Goal: Information Seeking & Learning: Learn about a topic

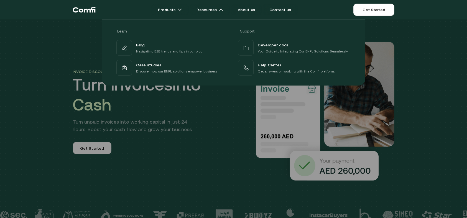
click at [449, 86] on div at bounding box center [233, 128] width 467 height 218
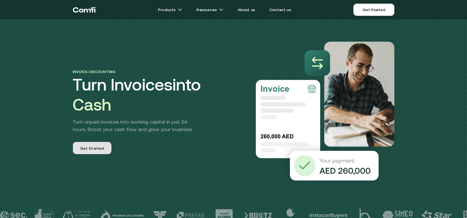
click at [95, 149] on span "Get Started" at bounding box center [92, 148] width 24 height 6
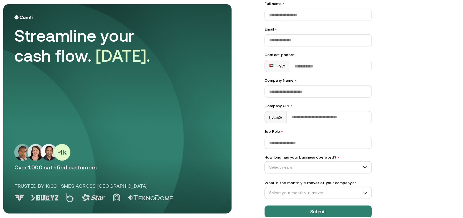
scroll to position [50, 0]
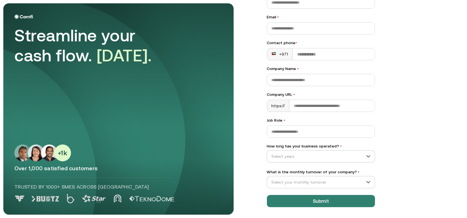
click at [418, 119] on div "Let’s Get Started Full name • Email • Contact phone • +971 Company Name • Compa…" at bounding box center [360, 58] width 208 height 211
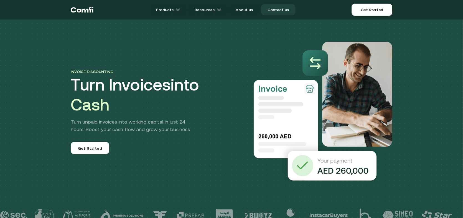
click at [283, 12] on link "Contact us" at bounding box center [278, 9] width 35 height 11
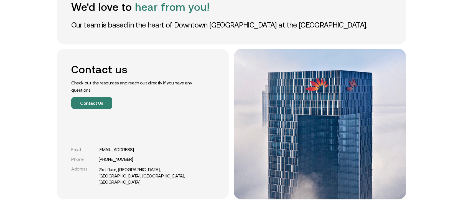
scroll to position [65, 0]
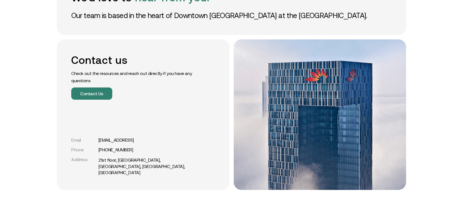
click at [10, 155] on div "We'd love to hear from you! Our team is based in the heart of Downtown [GEOGRAP…" at bounding box center [231, 212] width 463 height 555
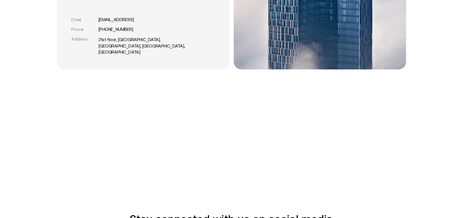
scroll to position [194, 0]
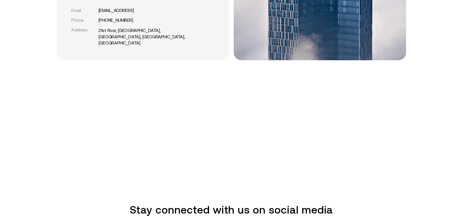
click at [25, 107] on div "We'd love to hear from you! Our team is based in the heart of Downtown [GEOGRAP…" at bounding box center [231, 83] width 463 height 555
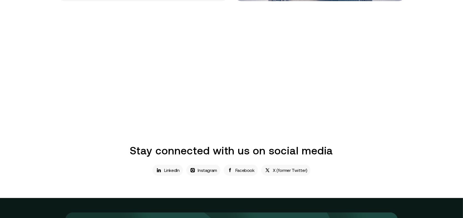
scroll to position [259, 0]
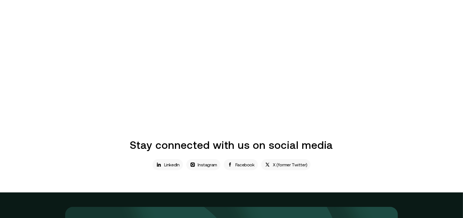
click at [39, 106] on div "We'd love to hear from you! Our team is based in the heart of Downtown [GEOGRAP…" at bounding box center [231, 18] width 463 height 555
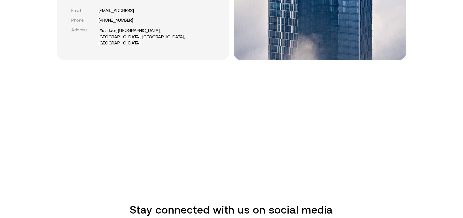
click at [22, 111] on div "We'd love to hear from you! Our team is based in the heart of Downtown [GEOGRAP…" at bounding box center [231, 83] width 463 height 555
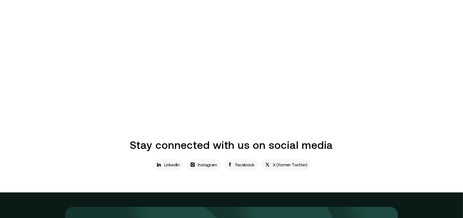
click at [433, 129] on div "We'd love to hear from you! Our team is based in the heart of Downtown [GEOGRAP…" at bounding box center [231, 18] width 463 height 555
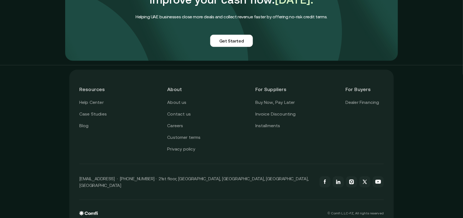
scroll to position [499, 0]
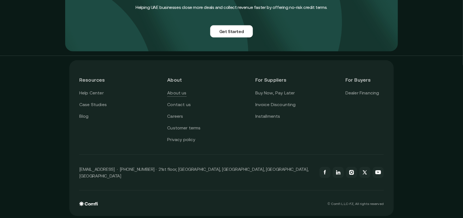
click at [180, 93] on link "About us" at bounding box center [176, 92] width 19 height 7
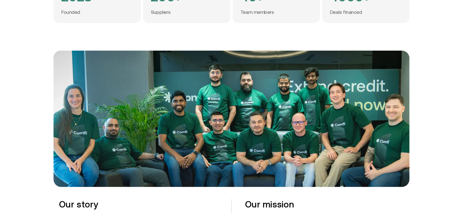
scroll to position [194, 0]
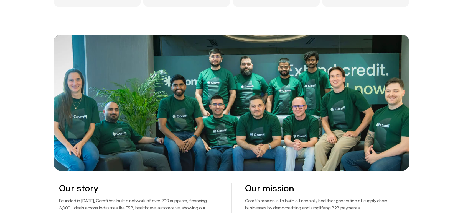
click at [34, 148] on div at bounding box center [231, 103] width 463 height 136
click at [436, 111] on div at bounding box center [231, 103] width 463 height 136
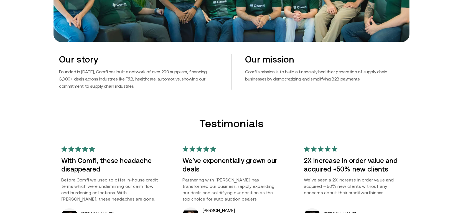
click at [288, 72] on p "Comfi's mission is to build a financially healthier generation of supply chain …" at bounding box center [324, 75] width 159 height 14
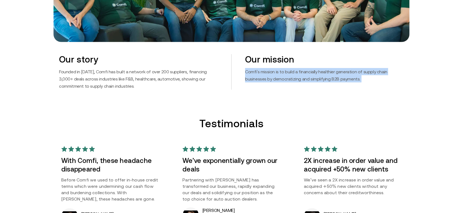
click at [288, 72] on p "Comfi's mission is to build a financially healthier generation of supply chain …" at bounding box center [324, 75] width 159 height 14
click at [288, 78] on p "Comfi's mission is to build a financially healthier generation of supply chain …" at bounding box center [324, 75] width 159 height 14
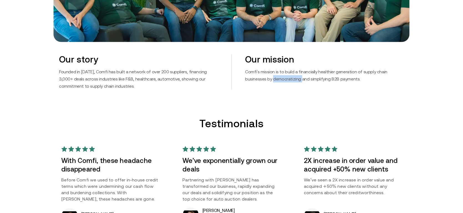
click at [288, 78] on p "Comfi's mission is to build a financially healthier generation of supply chain …" at bounding box center [324, 75] width 159 height 14
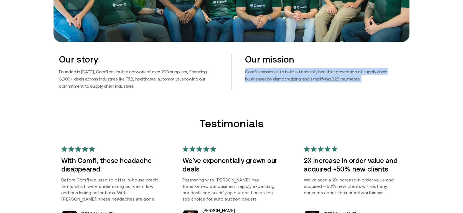
click at [288, 78] on p "Comfi's mission is to build a financially healthier generation of supply chain …" at bounding box center [324, 75] width 159 height 14
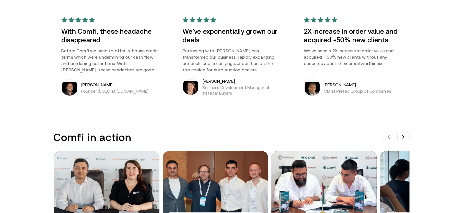
scroll to position [517, 0]
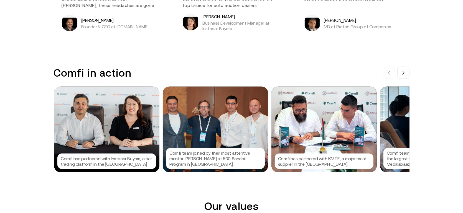
click at [20, 140] on div "Comfi in action Comfi has partnered with Instacar Buyers, a car trading platfor…" at bounding box center [231, 120] width 463 height 106
click at [91, 161] on p "Comfi has partnered with Instacar Buyers, a car trading platform in the UAE" at bounding box center [107, 161] width 92 height 11
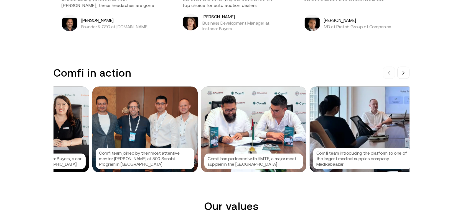
click at [91, 161] on div at bounding box center [231, 106] width 463 height 213
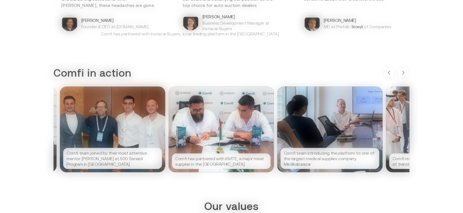
scroll to position [0, 109]
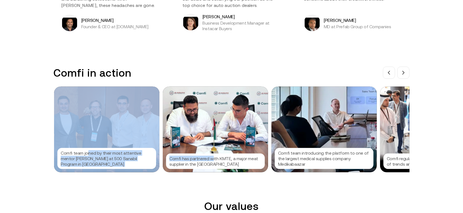
drag, startPoint x: 90, startPoint y: 157, endPoint x: 213, endPoint y: 156, distance: 123.7
click at [213, 156] on div "Comfi has partnered with Instacar Buyers, a car trading platform in the UAE Com…" at bounding box center [122, 130] width 355 height 86
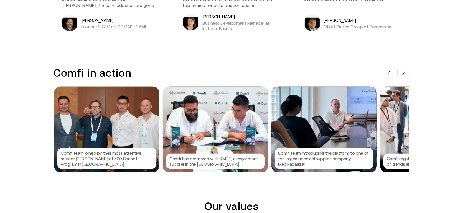
drag, startPoint x: 75, startPoint y: 155, endPoint x: 129, endPoint y: 166, distance: 55.2
click at [129, 166] on p "Comfi team joined by their most attentive mentor Colin at 500 Sanabil Program i…" at bounding box center [107, 159] width 92 height 17
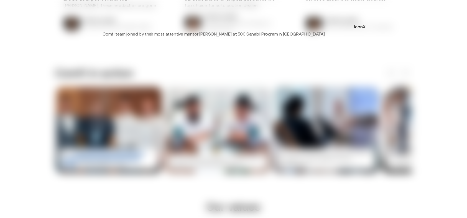
click at [363, 28] on button "IconX" at bounding box center [360, 26] width 9 height 9
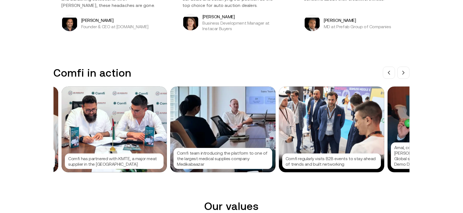
scroll to position [0, 217]
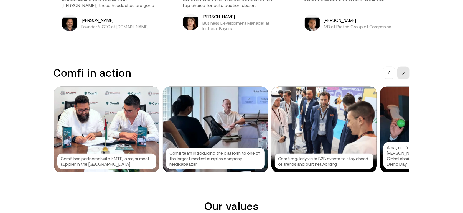
click at [405, 74] on icon at bounding box center [403, 73] width 4 height 4
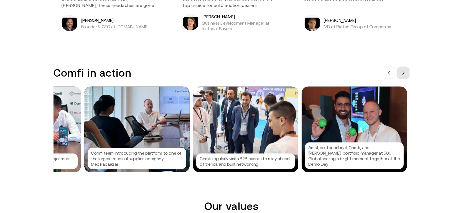
scroll to position [0, 301]
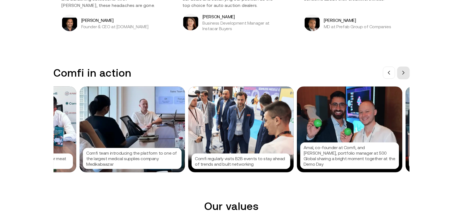
click at [405, 74] on icon at bounding box center [403, 73] width 4 height 4
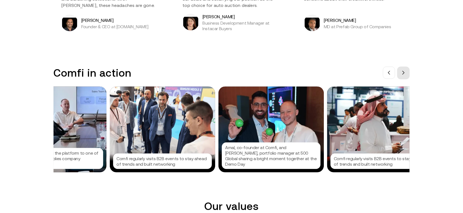
scroll to position [0, 384]
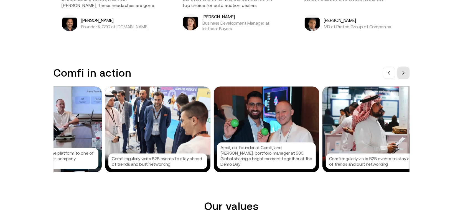
click at [403, 73] on icon at bounding box center [403, 73] width 4 height 4
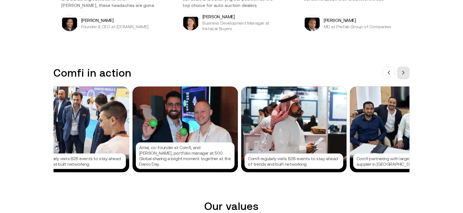
scroll to position [0, 467]
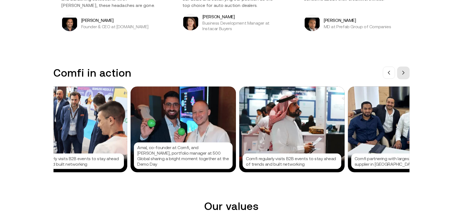
click at [408, 75] on button at bounding box center [403, 73] width 12 height 12
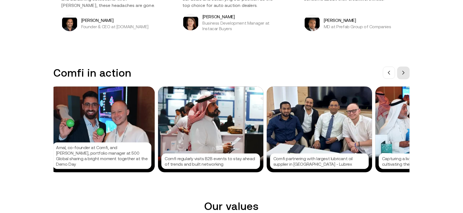
scroll to position [0, 550]
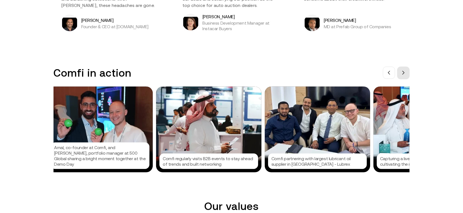
click at [408, 75] on button at bounding box center [403, 73] width 12 height 12
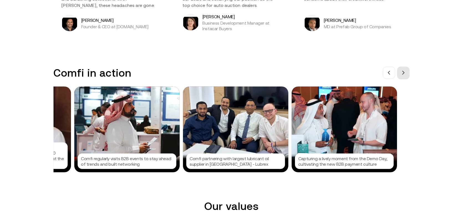
scroll to position [0, 633]
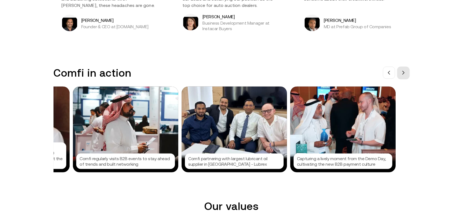
click at [408, 75] on button at bounding box center [403, 73] width 12 height 12
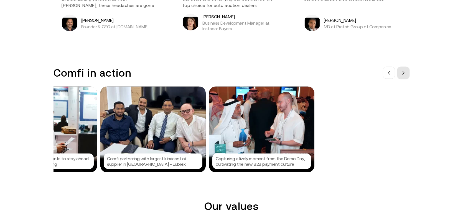
scroll to position [0, 716]
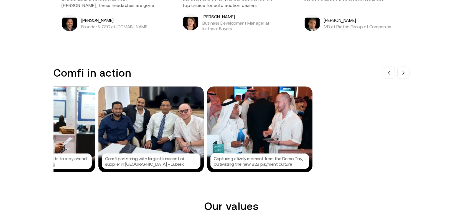
drag, startPoint x: 408, startPoint y: 75, endPoint x: 393, endPoint y: 122, distance: 49.6
click at [393, 122] on div "Comfi in action Comfi has partnered with Instacar Buyers, a car trading platfor…" at bounding box center [232, 120] width 356 height 106
click at [166, 159] on p "Comfi partnering with largest lubricant oil supplier in UAE - Lubrex" at bounding box center [151, 161] width 92 height 11
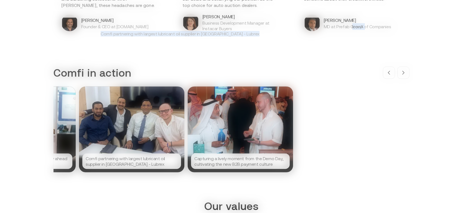
click at [166, 159] on div at bounding box center [231, 106] width 463 height 213
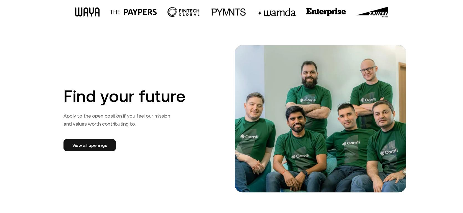
scroll to position [906, 0]
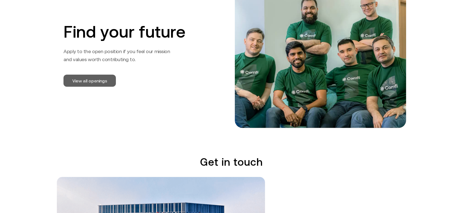
click at [97, 84] on link "View all openings" at bounding box center [89, 81] width 52 height 12
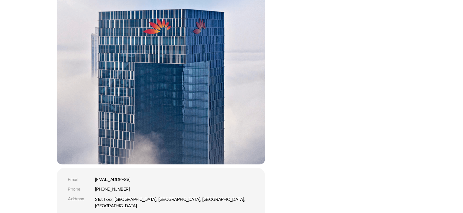
scroll to position [1229, 0]
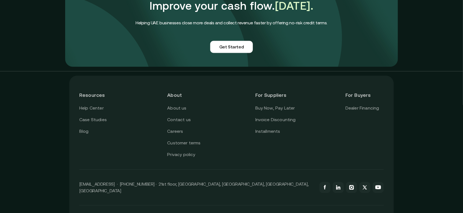
scroll to position [1387, 0]
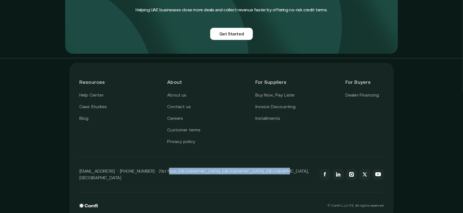
drag, startPoint x: 275, startPoint y: 171, endPoint x: 163, endPoint y: 168, distance: 112.3
click at [163, 168] on div "[EMAIL_ADDRESS] · [PHONE_NUMBER] · 21st floor, [GEOGRAPHIC_DATA], [GEOGRAPHIC_D…" at bounding box center [231, 175] width 304 height 36
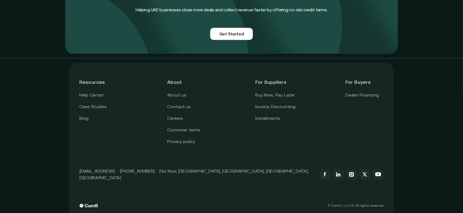
click at [41, 122] on div "Resources Help Center Case Studies Blog About About us Contact us Careers Custo…" at bounding box center [231, 140] width 463 height 164
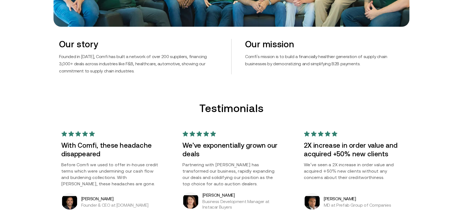
scroll to position [417, 0]
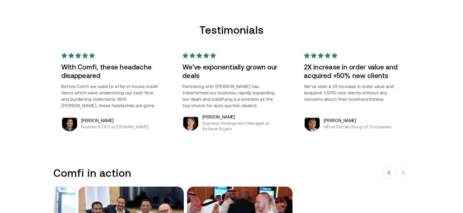
click at [227, 93] on p "Partnering with Comfi has transformed our business, rapidly expanding our deals…" at bounding box center [231, 96] width 98 height 26
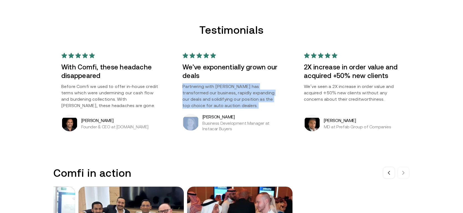
click at [227, 93] on p "Partnering with Comfi has transformed our business, rapidly expanding our deals…" at bounding box center [231, 96] width 98 height 26
click at [217, 98] on p "Partnering with Comfi has transformed our business, rapidly expanding our deals…" at bounding box center [231, 96] width 98 height 26
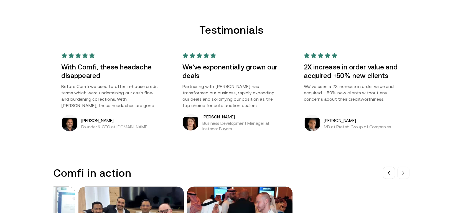
click at [108, 88] on p "Before Comfi we used to offer in-house credit terms which were undermining our …" at bounding box center [110, 96] width 98 height 26
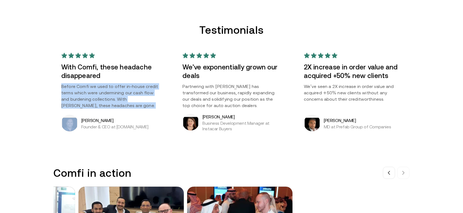
click at [108, 88] on p "Before Comfi we used to offer in-house credit terms which were undermining our …" at bounding box center [110, 96] width 98 height 26
click at [100, 91] on p "Before Comfi we used to offer in-house credit terms which were undermining our …" at bounding box center [110, 96] width 98 height 26
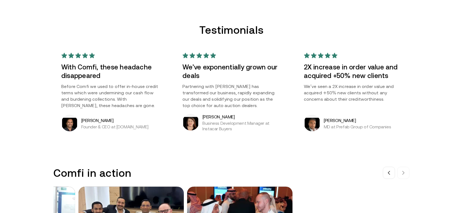
click at [130, 98] on p "Before Comfi we used to offer in-house credit terms which were undermining our …" at bounding box center [110, 96] width 98 height 26
click at [114, 93] on p "Before Comfi we used to offer in-house credit terms which were undermining our …" at bounding box center [110, 96] width 98 height 26
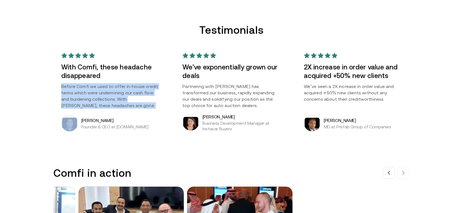
click at [114, 93] on p "Before Comfi we used to offer in-house credit terms which were undermining our …" at bounding box center [110, 96] width 98 height 26
click at [92, 91] on p "Before Comfi we used to offer in-house credit terms which were undermining our …" at bounding box center [110, 96] width 98 height 26
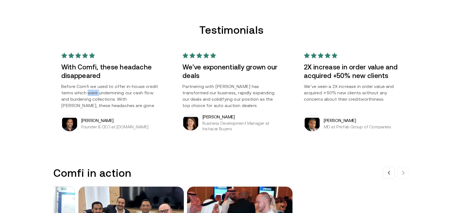
click at [92, 91] on p "Before Comfi we used to offer in-house credit terms which were undermining our …" at bounding box center [110, 96] width 98 height 26
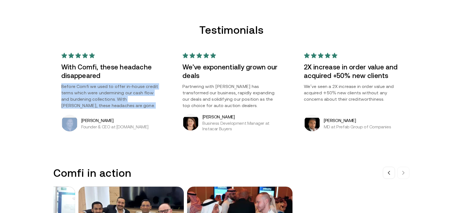
click at [92, 91] on p "Before Comfi we used to offer in-house credit terms which were undermining our …" at bounding box center [110, 96] width 98 height 26
click at [88, 93] on p "Before Comfi we used to offer in-house credit terms which were undermining our …" at bounding box center [110, 96] width 98 height 26
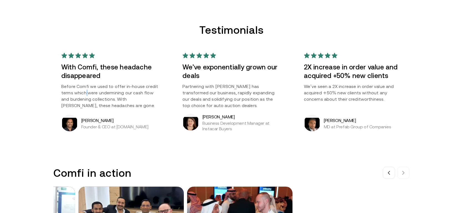
click at [88, 93] on p "Before Comfi we used to offer in-house credit terms which were undermining our …" at bounding box center [110, 96] width 98 height 26
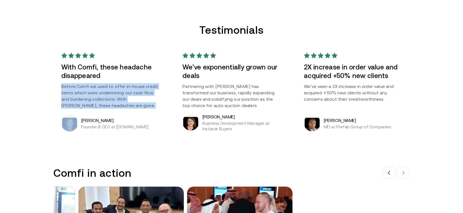
click at [88, 93] on p "Before Comfi we used to offer in-house credit terms which were undermining our …" at bounding box center [110, 96] width 98 height 26
click at [82, 99] on p "Before Comfi we used to offer in-house credit terms which were undermining our …" at bounding box center [110, 96] width 98 height 26
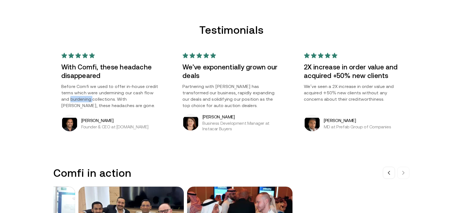
click at [82, 99] on p "Before Comfi we used to offer in-house credit terms which were undermining our …" at bounding box center [110, 96] width 98 height 26
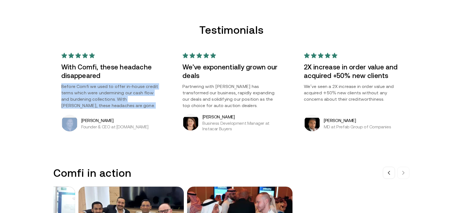
click at [82, 99] on p "Before Comfi we used to offer in-house credit terms which were undermining our …" at bounding box center [110, 96] width 98 height 26
click at [101, 96] on p "Before Comfi we used to offer in-house credit terms which were undermining our …" at bounding box center [110, 96] width 98 height 26
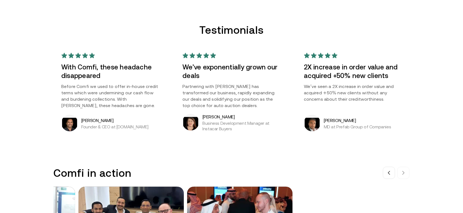
click at [109, 94] on p "Before Comfi we used to offer in-house credit terms which were undermining our …" at bounding box center [110, 96] width 98 height 26
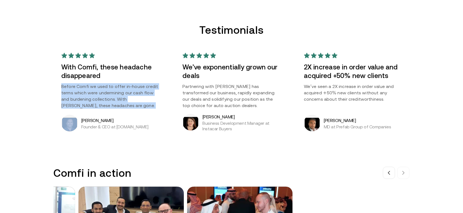
click at [109, 94] on p "Before Comfi we used to offer in-house credit terms which were undermining our …" at bounding box center [110, 96] width 98 height 26
click at [103, 97] on p "Before Comfi we used to offer in-house credit terms which were undermining our …" at bounding box center [110, 96] width 98 height 26
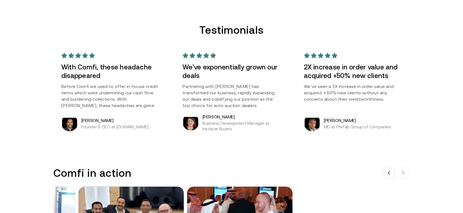
click at [228, 101] on p "Partnering with Comfi has transformed our business, rapidly expanding our deals…" at bounding box center [231, 96] width 98 height 26
click at [412, 80] on div "With Comfi, these headache disappeared Before Comfi we used to offer in-house c…" at bounding box center [231, 92] width 360 height 94
click at [341, 91] on p "We’ve seen a 2X increase in order value and acquired +50% new clients without a…" at bounding box center [353, 92] width 98 height 19
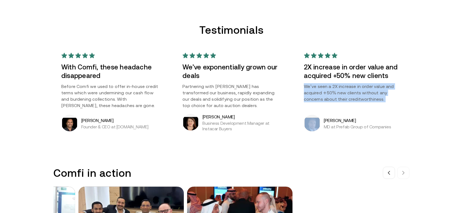
click at [341, 91] on p "We’ve seen a 2X increase in order value and acquired +50% new clients without a…" at bounding box center [353, 92] width 98 height 19
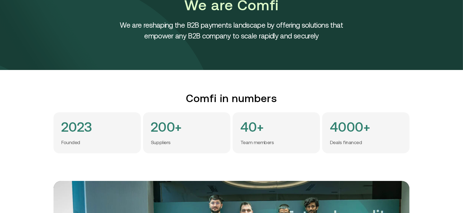
scroll to position [65, 0]
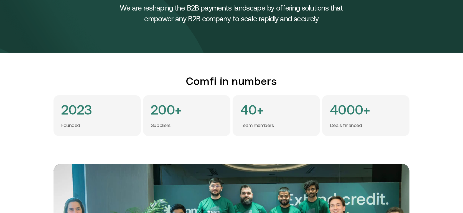
click at [254, 113] on h4 "40+" at bounding box center [251, 110] width 23 height 14
click at [160, 110] on h4 "200+" at bounding box center [166, 110] width 31 height 14
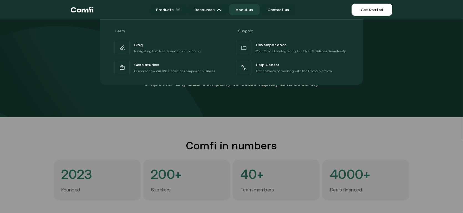
click at [52, 125] on div at bounding box center [231, 125] width 463 height 213
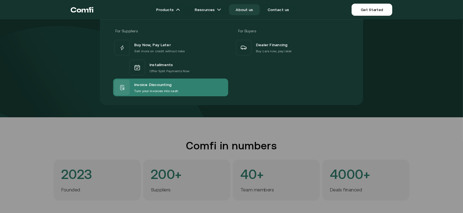
click at [162, 92] on p "Turn your invoices into cash" at bounding box center [156, 91] width 44 height 6
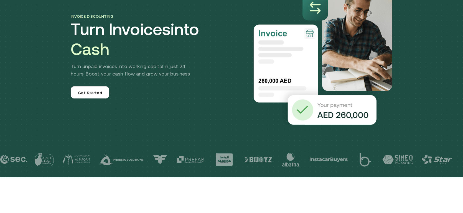
scroll to position [65, 0]
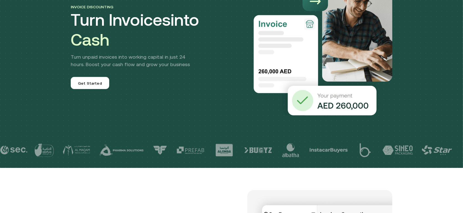
click at [137, 55] on p "Turn unpaid invoices into working capital in just 24 hours. Boost your cash flo…" at bounding box center [135, 60] width 129 height 15
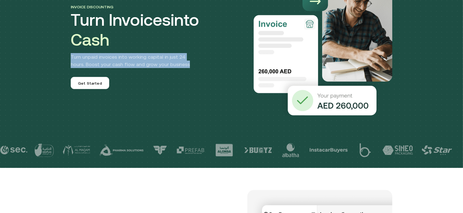
click at [137, 55] on p "Turn unpaid invoices into working capital in just 24 hours. Boost your cash flo…" at bounding box center [135, 60] width 129 height 15
click at [131, 64] on p "Turn unpaid invoices into working capital in just 24 hours. Boost your cash flo…" at bounding box center [135, 60] width 129 height 15
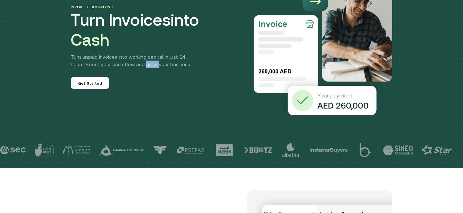
click at [131, 64] on p "Turn unpaid invoices into working capital in just 24 hours. Boost your cash flo…" at bounding box center [135, 60] width 129 height 15
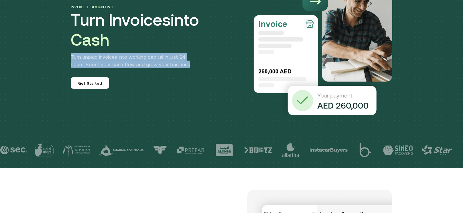
drag, startPoint x: 131, startPoint y: 64, endPoint x: 144, endPoint y: 63, distance: 13.3
click at [131, 64] on p "Turn unpaid invoices into working capital in just 24 hours. Boost your cash flo…" at bounding box center [135, 60] width 129 height 15
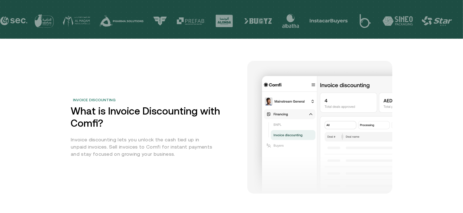
scroll to position [259, 0]
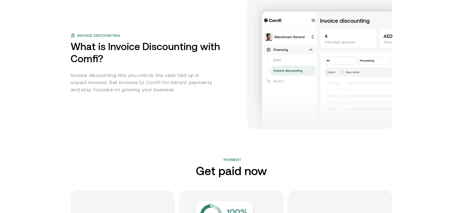
click at [121, 79] on p "Invoice discounting lets you unlock the cash tied up in unpaid invoices. Sell i…" at bounding box center [143, 83] width 144 height 22
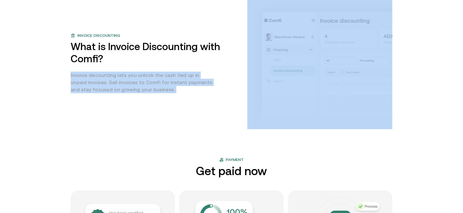
click at [121, 79] on p "Invoice discounting lets you unlock the cash tied up in unpaid invoices. Sell i…" at bounding box center [143, 83] width 144 height 22
click at [124, 84] on p "Invoice discounting lets you unlock the cash tied up in unpaid invoices. Sell i…" at bounding box center [143, 83] width 144 height 22
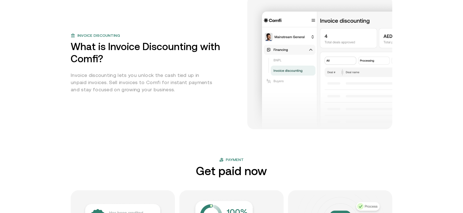
click at [110, 81] on p "Invoice discounting lets you unlock the cash tied up in unpaid invoices. Sell i…" at bounding box center [143, 83] width 144 height 22
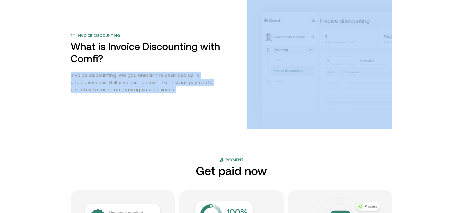
click at [110, 81] on p "Invoice discounting lets you unlock the cash tied up in unpaid invoices. Sell i…" at bounding box center [143, 83] width 144 height 22
click at [129, 81] on p "Invoice discounting lets you unlock the cash tied up in unpaid invoices. Sell i…" at bounding box center [143, 83] width 144 height 22
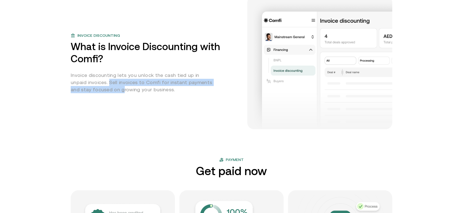
drag, startPoint x: 94, startPoint y: 83, endPoint x: 103, endPoint y: 90, distance: 11.3
click at [103, 90] on p "Invoice discounting lets you unlock the cash tied up in unpaid invoices. Sell i…" at bounding box center [143, 83] width 144 height 22
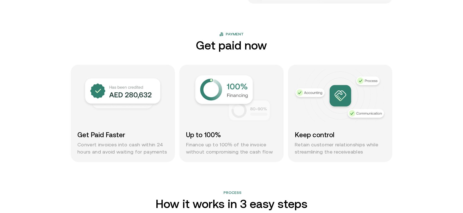
scroll to position [388, 0]
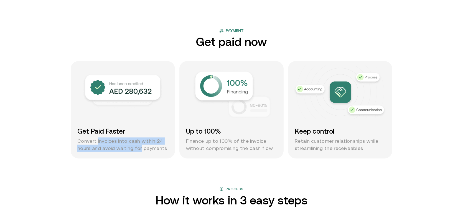
drag, startPoint x: 99, startPoint y: 141, endPoint x: 141, endPoint y: 150, distance: 43.2
click at [141, 150] on p "Convert invoices into cash within 24 hours and avoid waiting for payments" at bounding box center [122, 145] width 91 height 14
click at [222, 146] on p "Finance up to 100% of the invoice without compromising the cash flow" at bounding box center [231, 145] width 91 height 14
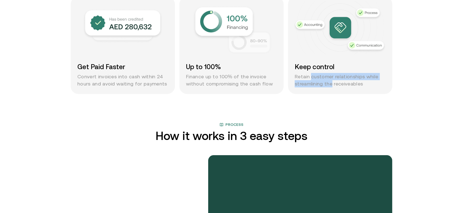
drag, startPoint x: 312, startPoint y: 77, endPoint x: 334, endPoint y: 86, distance: 24.1
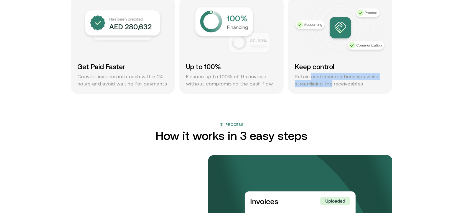
click at [334, 86] on p "Retain customer relationships while streamlining the receiveables" at bounding box center [340, 80] width 91 height 14
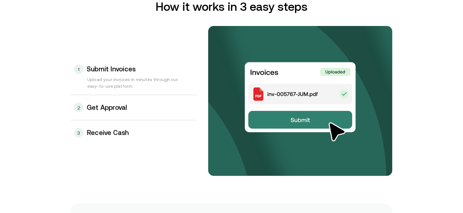
click at [121, 110] on h3 "Get Approval" at bounding box center [107, 107] width 40 height 7
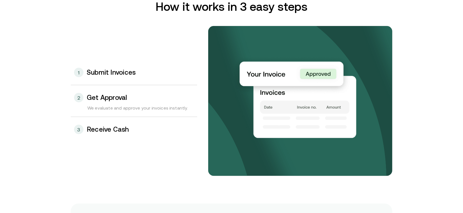
click at [125, 131] on h3 "Receive Cash" at bounding box center [108, 129] width 42 height 7
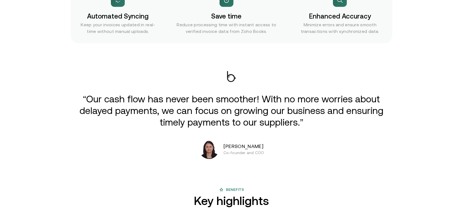
scroll to position [970, 0]
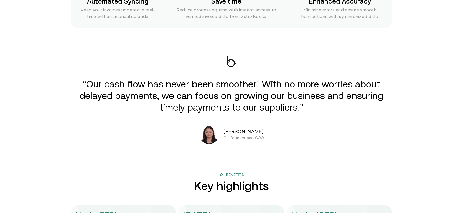
click at [208, 85] on p "“Our cash flow has never been smoother! With no more worries about delayed paym…" at bounding box center [232, 95] width 306 height 35
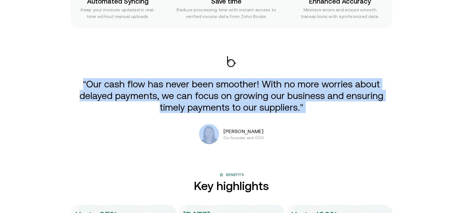
click at [208, 85] on p "“Our cash flow has never been smoother! With no more worries about delayed paym…" at bounding box center [232, 95] width 306 height 35
click at [246, 93] on p "“Our cash flow has never been smoother! With no more worries about delayed paym…" at bounding box center [232, 95] width 306 height 35
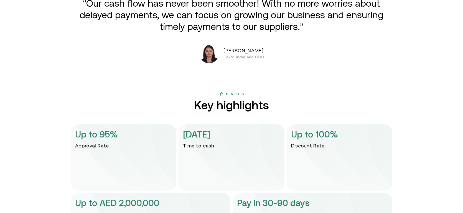
scroll to position [1100, 0]
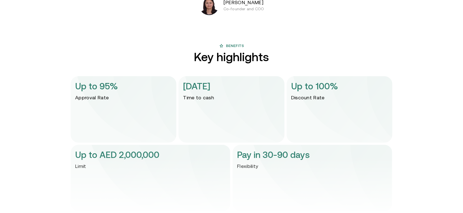
click at [110, 85] on p "Up to 95%" at bounding box center [96, 86] width 43 height 13
click at [103, 95] on p "Approval Rate" at bounding box center [92, 97] width 34 height 7
click at [107, 89] on p "Up to 95%" at bounding box center [96, 86] width 43 height 13
click at [306, 99] on p "Discount Rate" at bounding box center [308, 97] width 34 height 7
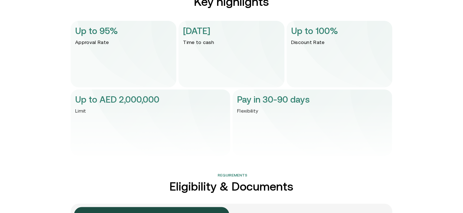
scroll to position [1165, 0]
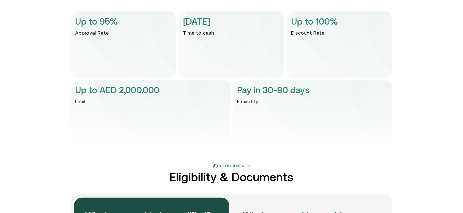
click at [271, 92] on img at bounding box center [232, 123] width 322 height 67
click at [308, 94] on img at bounding box center [232, 123] width 322 height 67
click at [139, 95] on img at bounding box center [232, 123] width 322 height 67
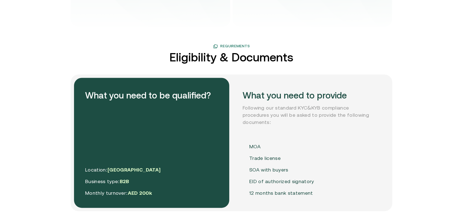
scroll to position [1294, 0]
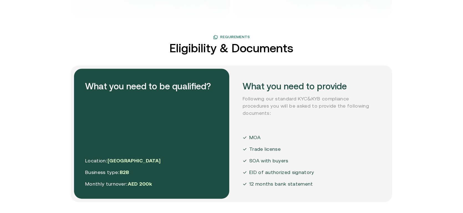
click at [266, 162] on p "SOA with buyers" at bounding box center [268, 161] width 39 height 7
click at [267, 162] on p "SOA with buyers" at bounding box center [268, 161] width 39 height 7
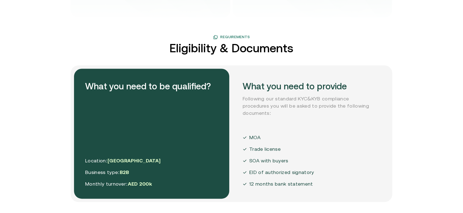
click at [274, 172] on p "EID of authorized signatory" at bounding box center [281, 172] width 65 height 7
click at [280, 182] on p "12 months bank statement" at bounding box center [281, 184] width 64 height 7
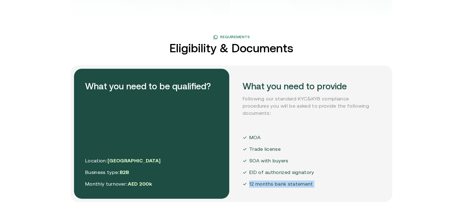
click at [280, 182] on p "12 months bank statement" at bounding box center [281, 184] width 64 height 7
click at [286, 164] on p "SOA with buyers" at bounding box center [268, 161] width 39 height 7
click at [193, 85] on h2 "What you need to be qualified?" at bounding box center [148, 86] width 126 height 13
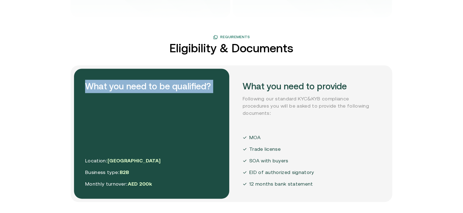
click at [193, 85] on h2 "What you need to be qualified?" at bounding box center [148, 86] width 126 height 13
click at [190, 86] on h2 "What you need to be qualified?" at bounding box center [148, 86] width 126 height 13
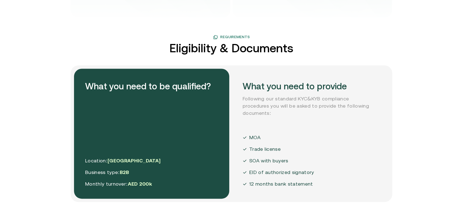
click at [291, 100] on p "Following our standard KYC&KYB compliance procedures you will be asked to provi…" at bounding box center [309, 107] width 133 height 22
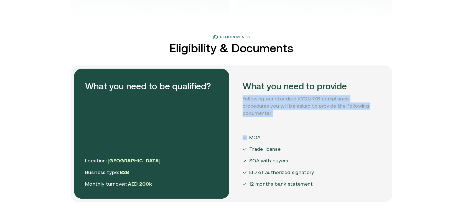
click at [291, 100] on p "Following our standard KYC&KYB compliance procedures you will be asked to provi…" at bounding box center [309, 107] width 133 height 22
click at [299, 105] on p "Following our standard KYC&KYB compliance procedures you will be asked to provi…" at bounding box center [309, 107] width 133 height 22
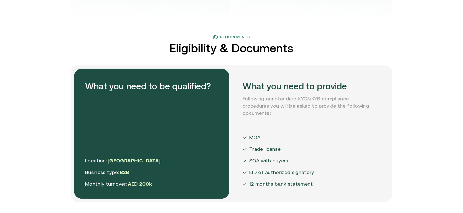
click at [292, 100] on p "Following our standard KYC&KYB compliance procedures you will be asked to provi…" at bounding box center [309, 107] width 133 height 22
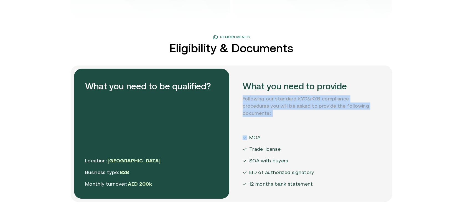
click at [292, 100] on p "Following our standard KYC&KYB compliance procedures you will be asked to provi…" at bounding box center [309, 107] width 133 height 22
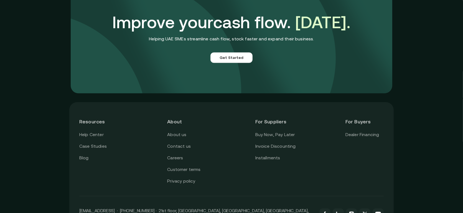
scroll to position [1553, 0]
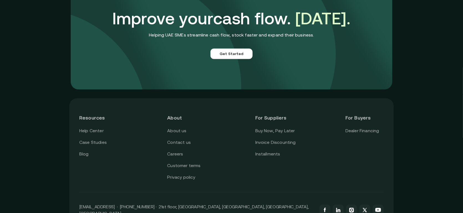
click at [410, 126] on div "Resources Help Center Case Studies Blog About About us Contact us Careers Custo…" at bounding box center [231, 176] width 463 height 164
click at [41, 113] on div "Resources Help Center Case Studies Blog About About us Contact us Careers Custo…" at bounding box center [231, 176] width 463 height 164
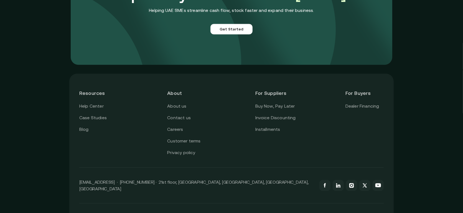
scroll to position [1595, 0]
